Goal: Task Accomplishment & Management: Complete application form

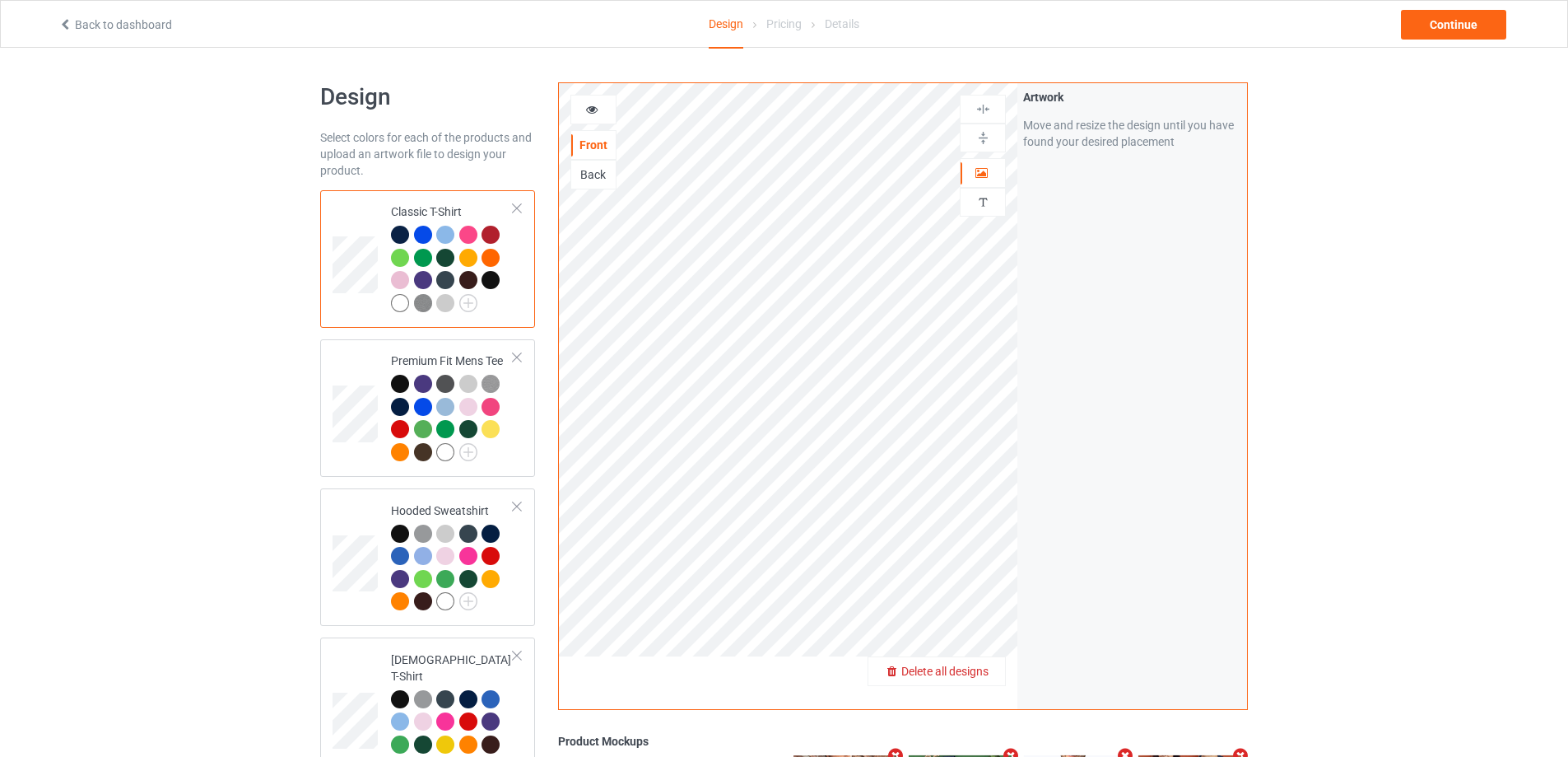
click at [975, 677] on span "Delete all designs" at bounding box center [944, 671] width 87 height 13
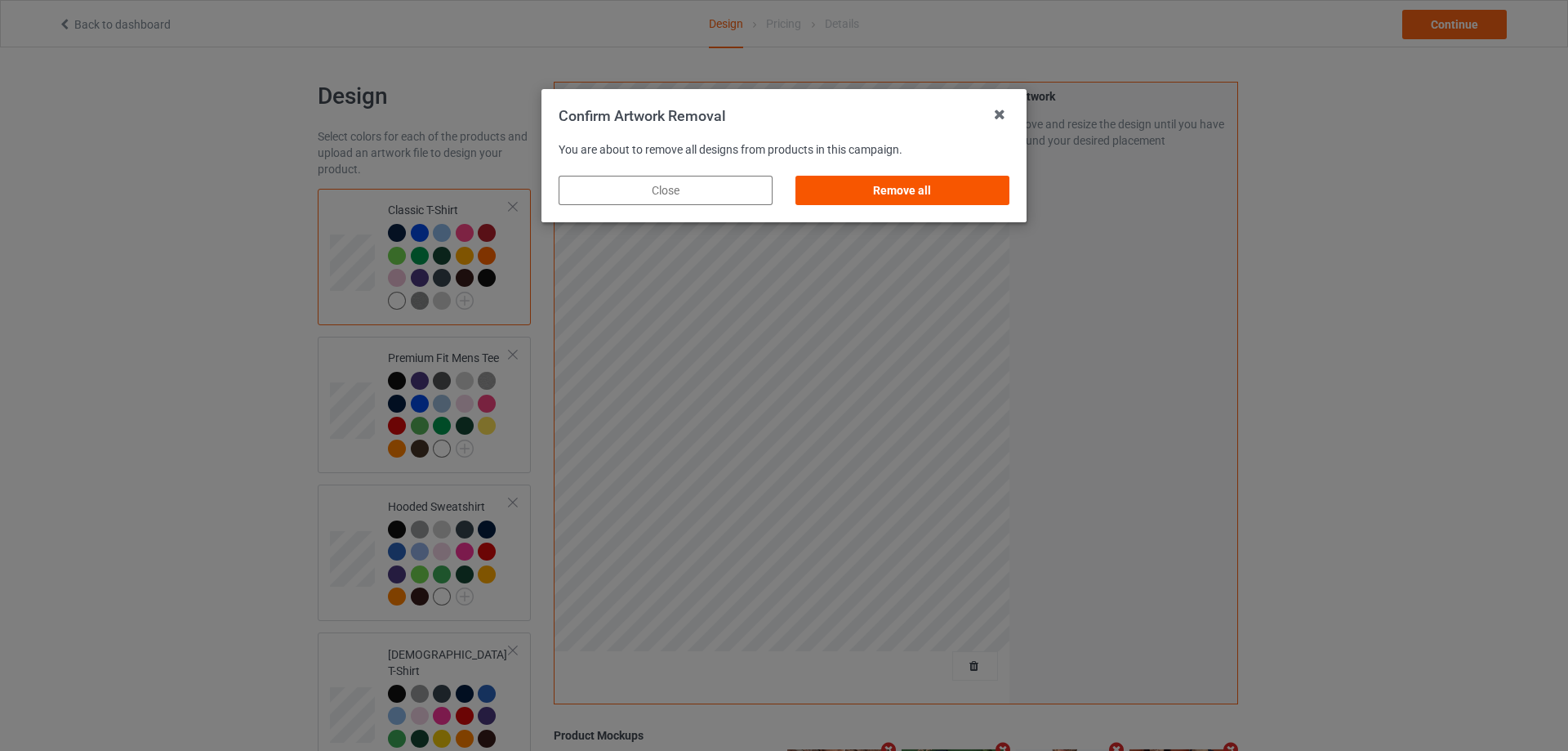
click at [963, 194] on div "Remove all" at bounding box center [902, 190] width 214 height 29
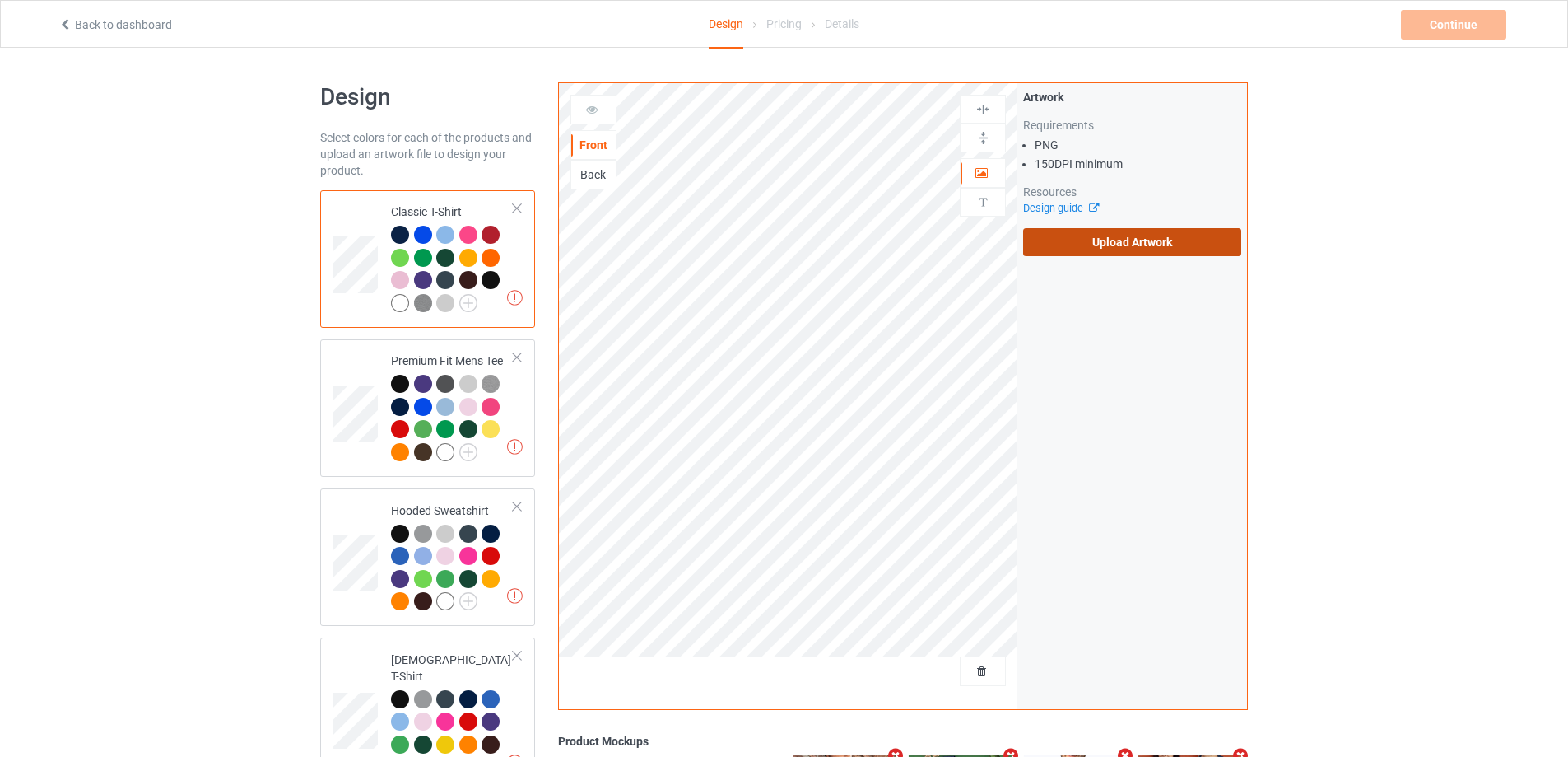
click at [1068, 239] on label "Upload Artwork" at bounding box center [1132, 241] width 218 height 28
click at [0, 0] on input "Upload Artwork" at bounding box center [0, 0] width 0 height 0
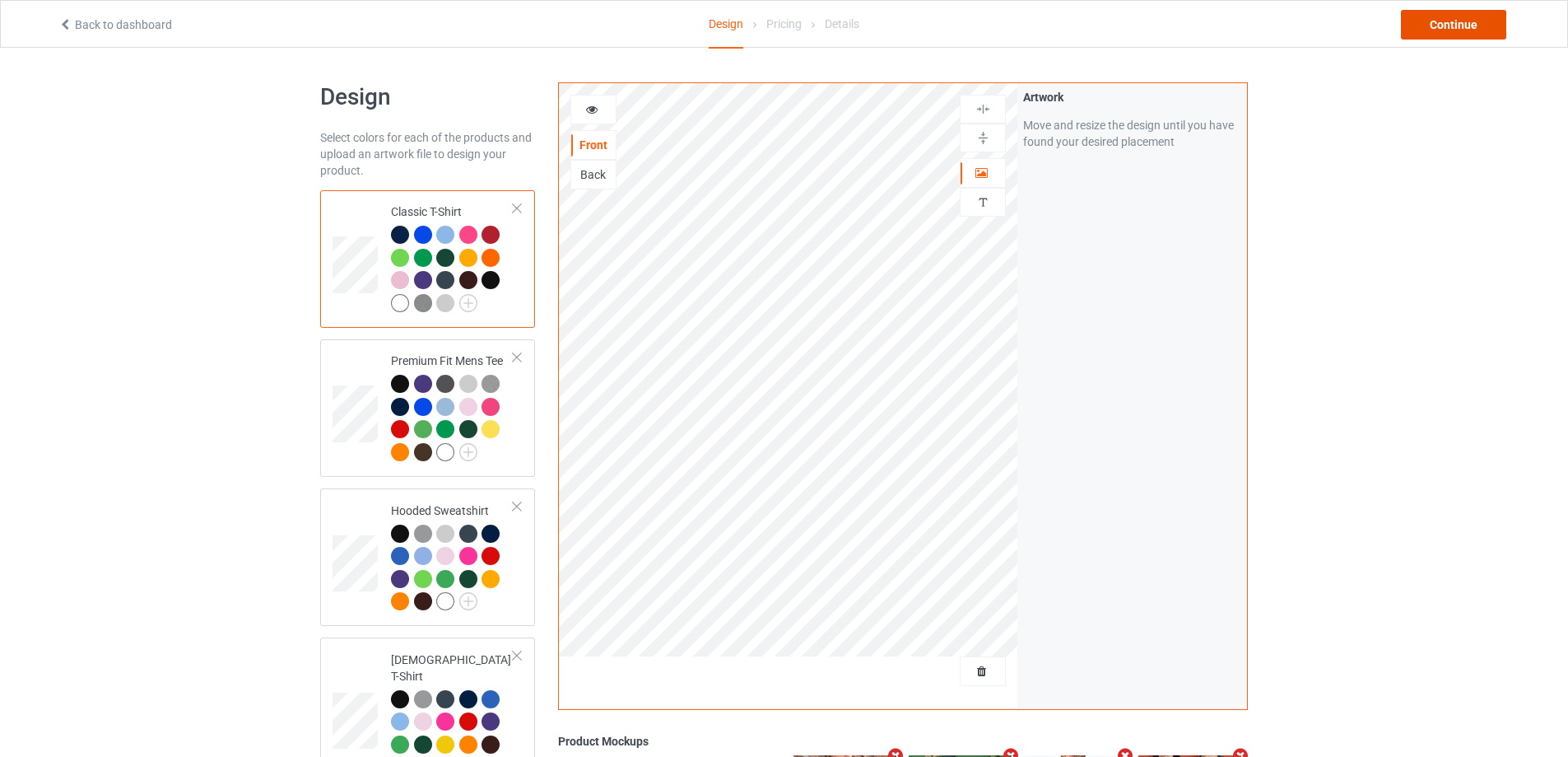
click at [1452, 38] on div "Continue" at bounding box center [1454, 24] width 106 height 29
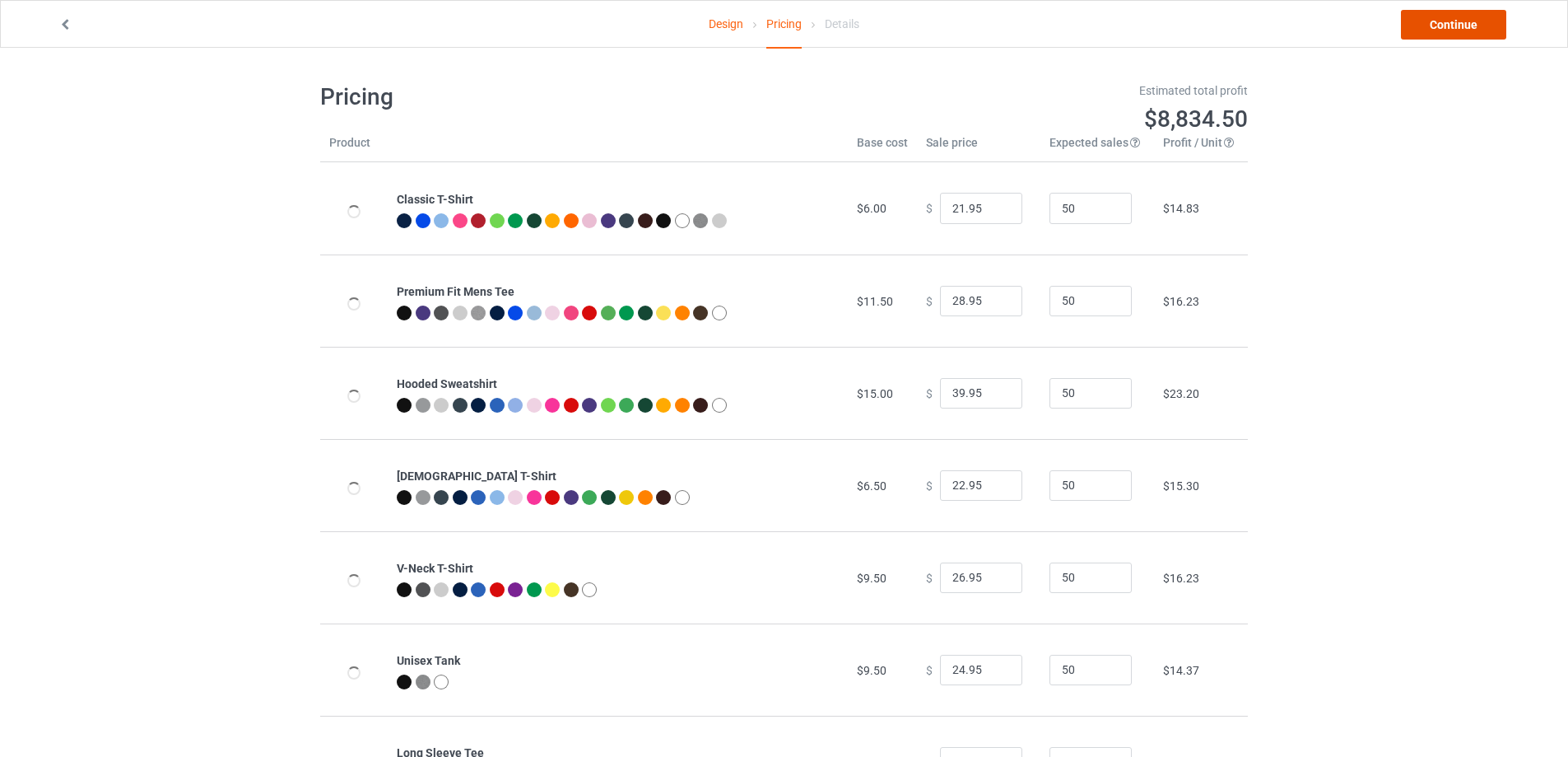
click at [1452, 38] on link "Continue" at bounding box center [1454, 24] width 106 height 29
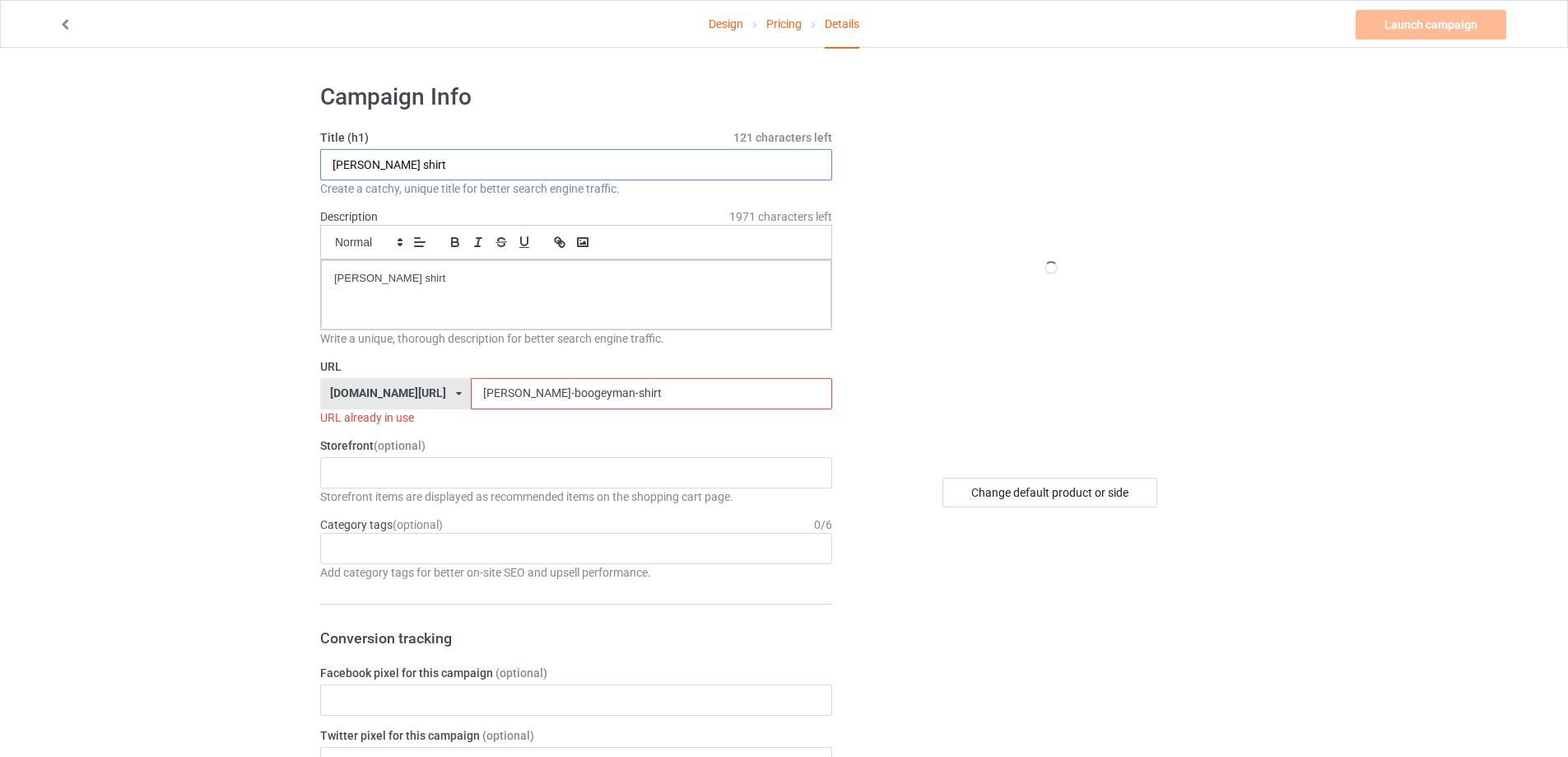
drag, startPoint x: 534, startPoint y: 157, endPoint x: 210, endPoint y: 181, distance: 324.9
paste input "Seattle Mangia S"
type input "Seattle Mangia Shirt"
drag, startPoint x: 235, startPoint y: 267, endPoint x: 454, endPoint y: 357, distance: 236.8
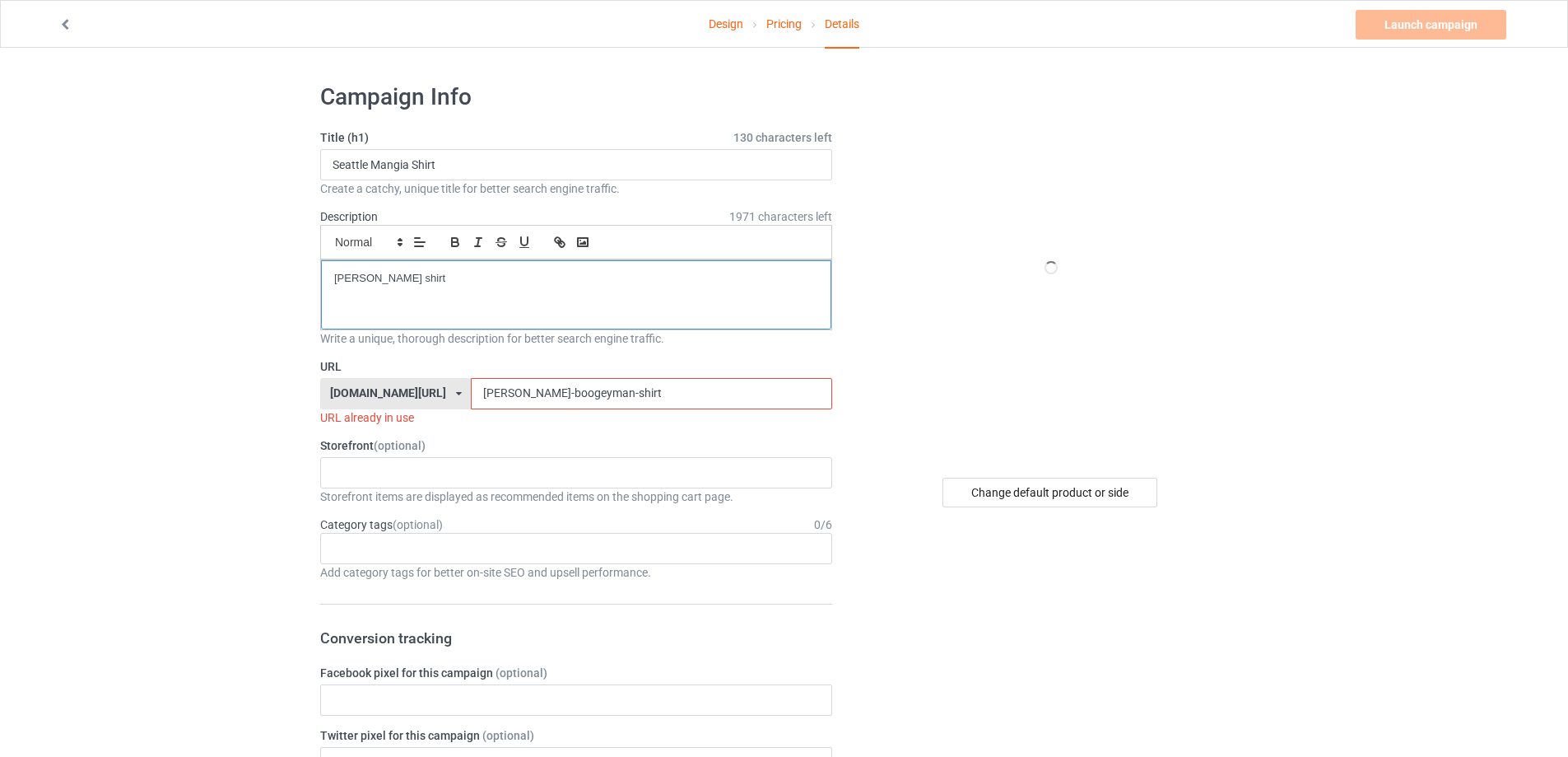
click at [629, 407] on div "URL [DOMAIN_NAME][URL] [DOMAIN_NAME][URL] [DOMAIN_NAME][URL] 5cd2f964b197f721e1…" at bounding box center [576, 391] width 512 height 68
drag, startPoint x: 626, startPoint y: 389, endPoint x: 197, endPoint y: 386, distance: 429.0
paste input "Seattle Mangia S"
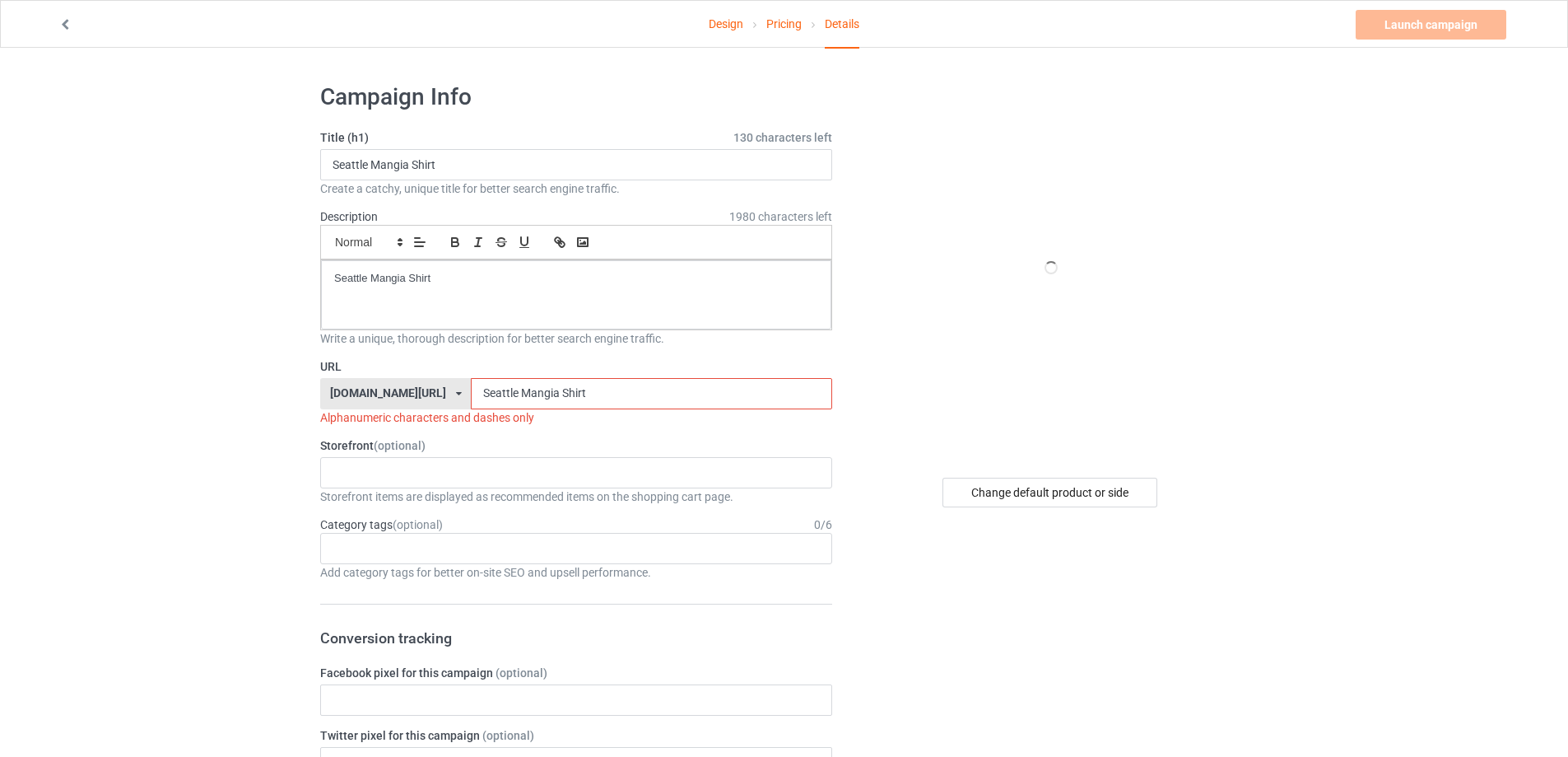
click at [478, 389] on input "Seattle Mangia Shirt" at bounding box center [651, 393] width 360 height 31
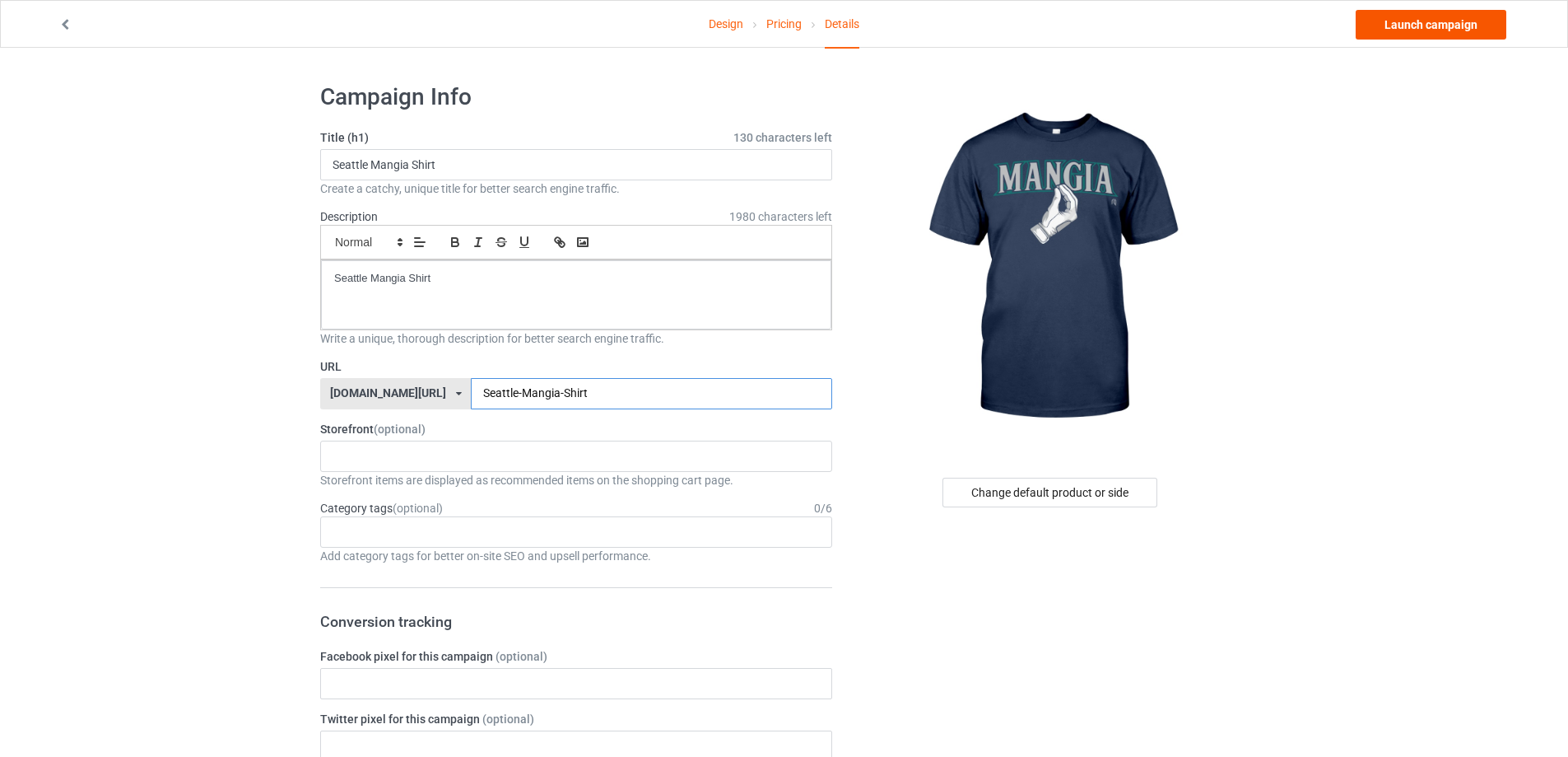
type input "Seattle-Mangia-Shirt"
click at [1464, 12] on link "Launch campaign" at bounding box center [1431, 24] width 151 height 29
